Goal: Find specific page/section

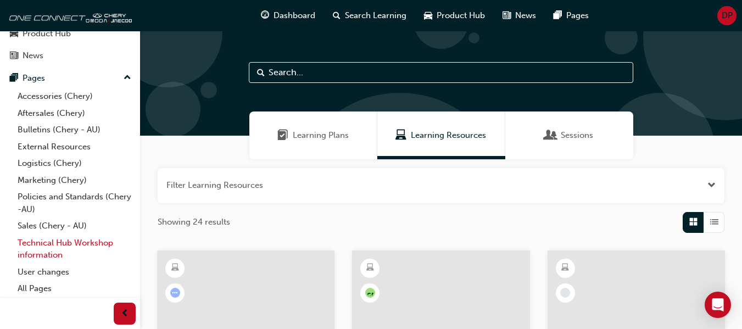
scroll to position [275, 0]
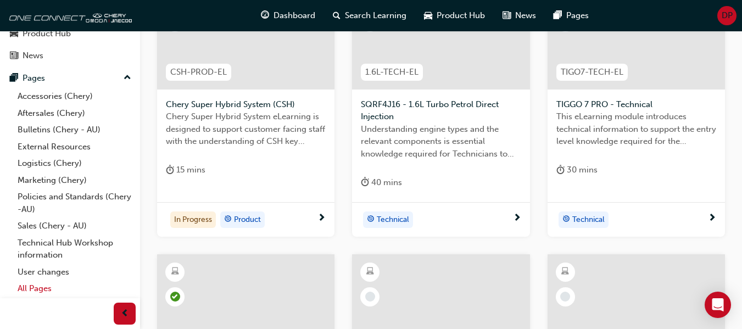
click at [46, 288] on link "All Pages" at bounding box center [74, 288] width 122 height 17
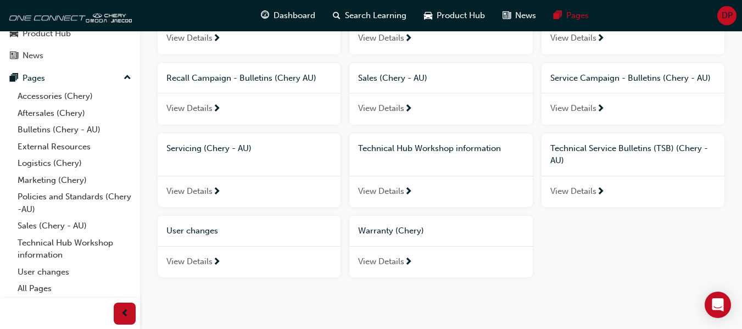
scroll to position [384, 0]
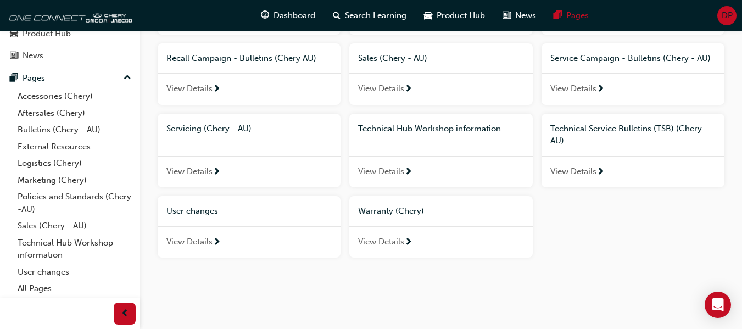
click at [626, 249] on div "Accessories (Chery) View Details Aftersales (Chery) View Details Bulletins (Che…" at bounding box center [441, 1] width 576 height 529
